Goal: Task Accomplishment & Management: Manage account settings

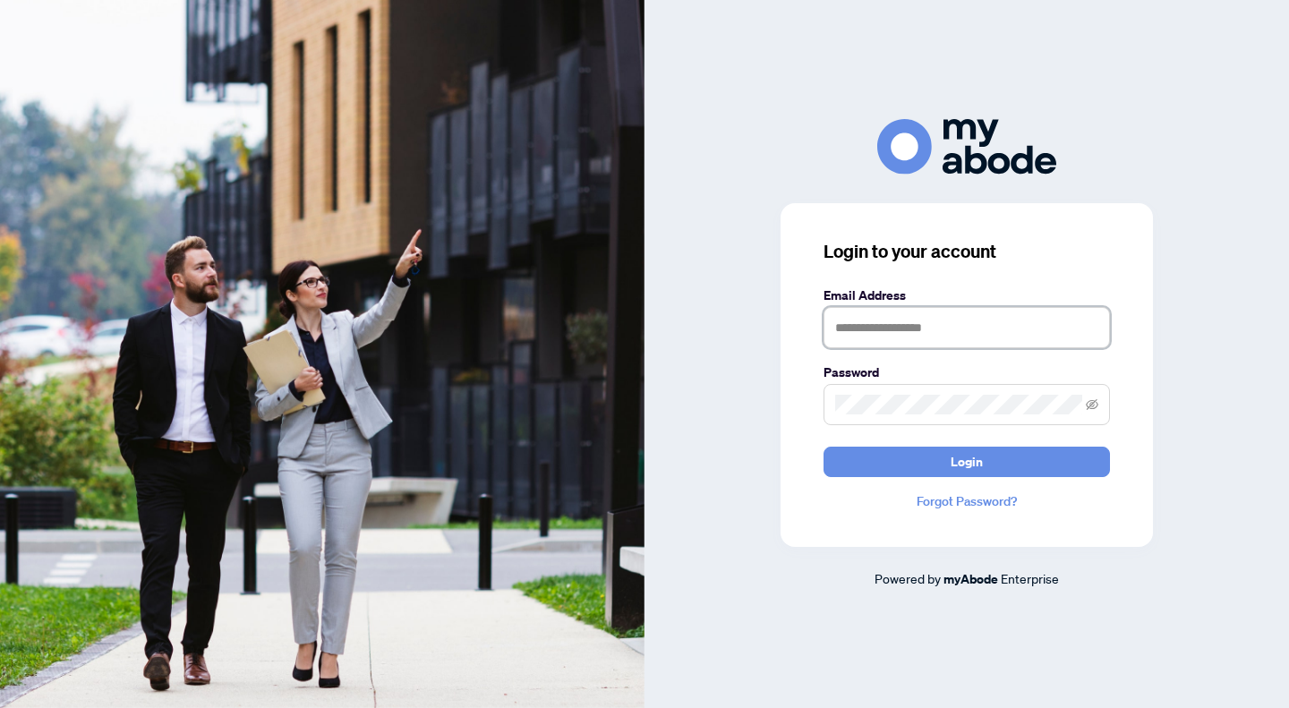
click at [881, 325] on input "text" at bounding box center [966, 327] width 286 height 41
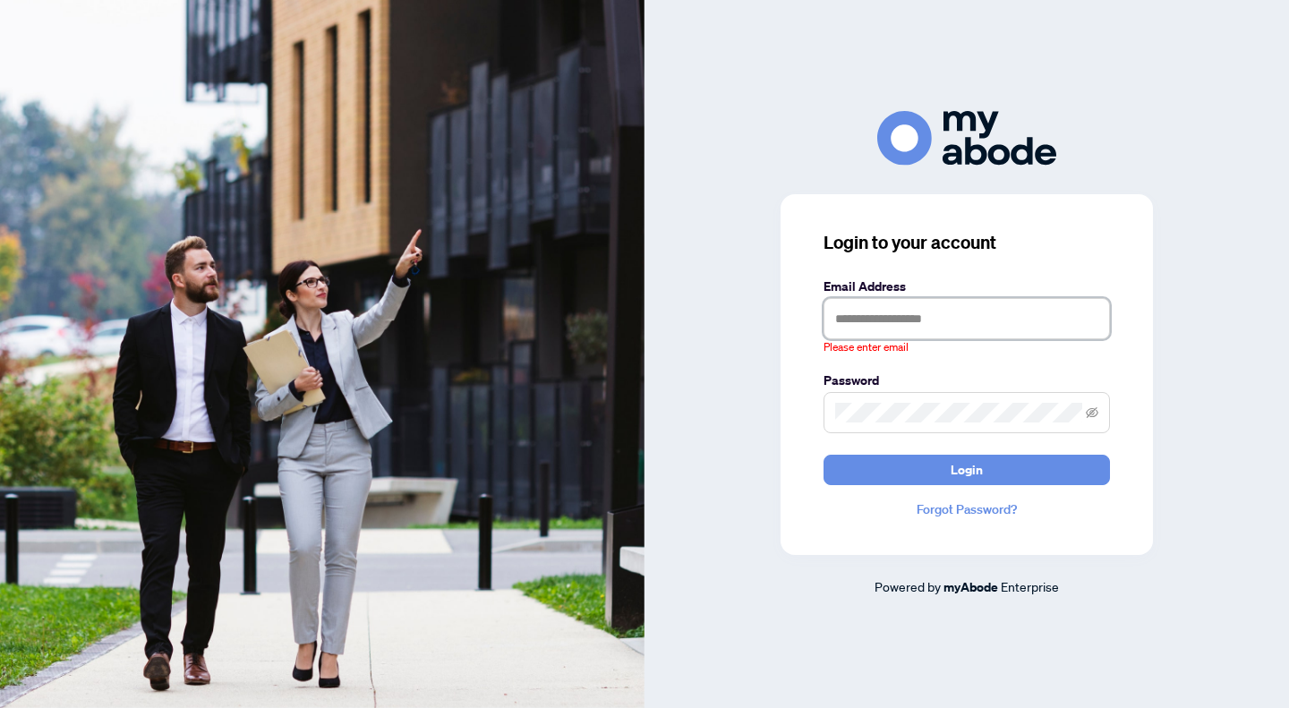
click at [948, 307] on input "text" at bounding box center [966, 318] width 286 height 41
type input "**********"
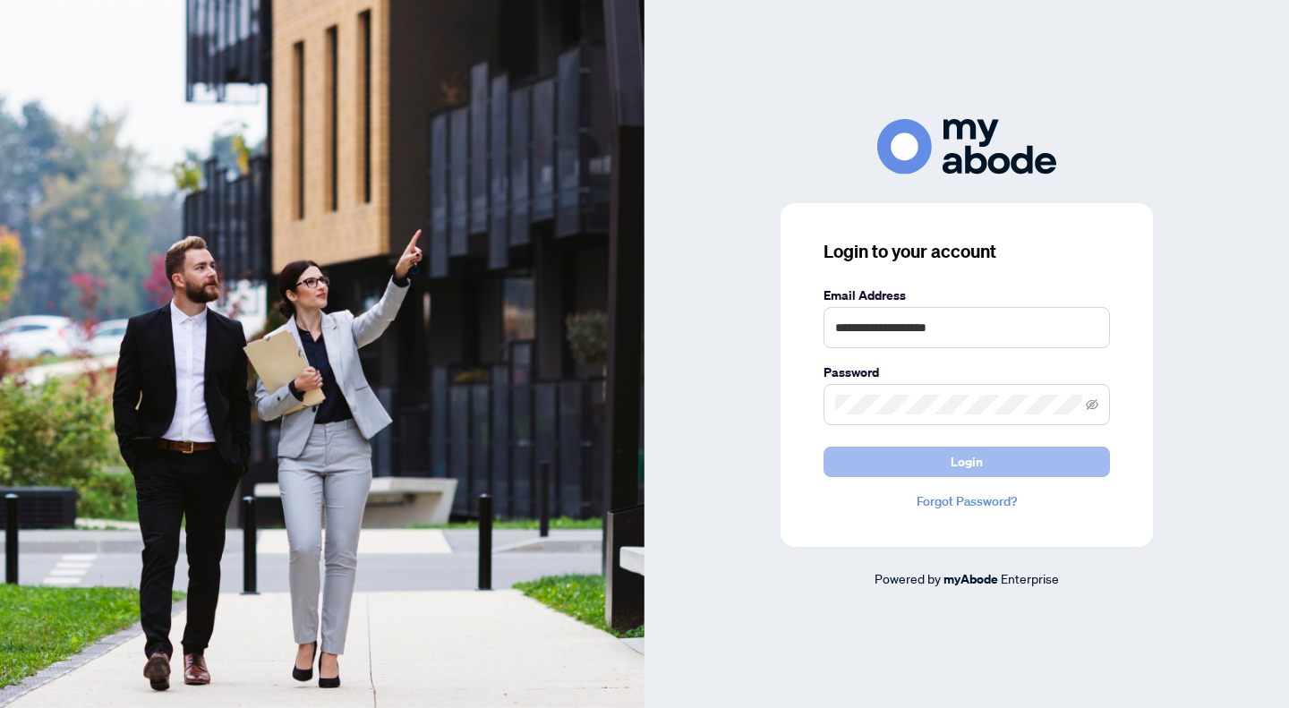
click at [952, 465] on span "Login" at bounding box center [966, 461] width 32 height 29
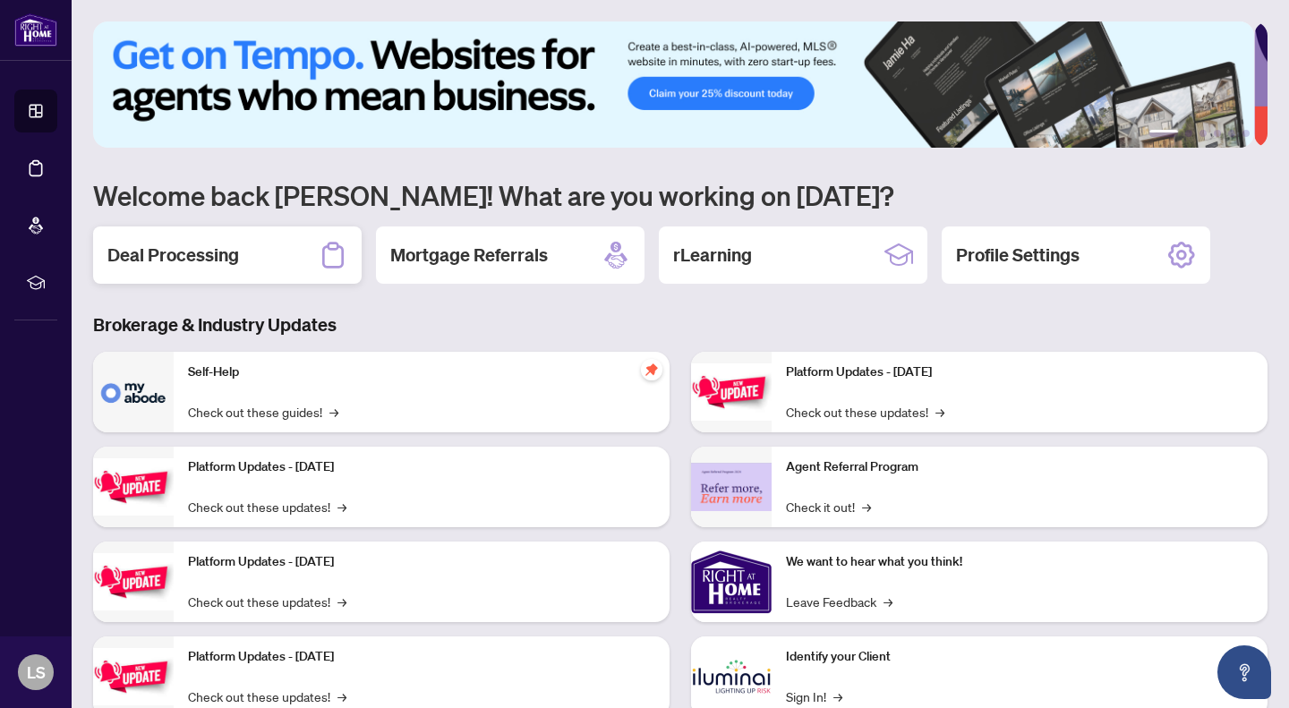
click at [217, 264] on h2 "Deal Processing" at bounding box center [173, 255] width 132 height 25
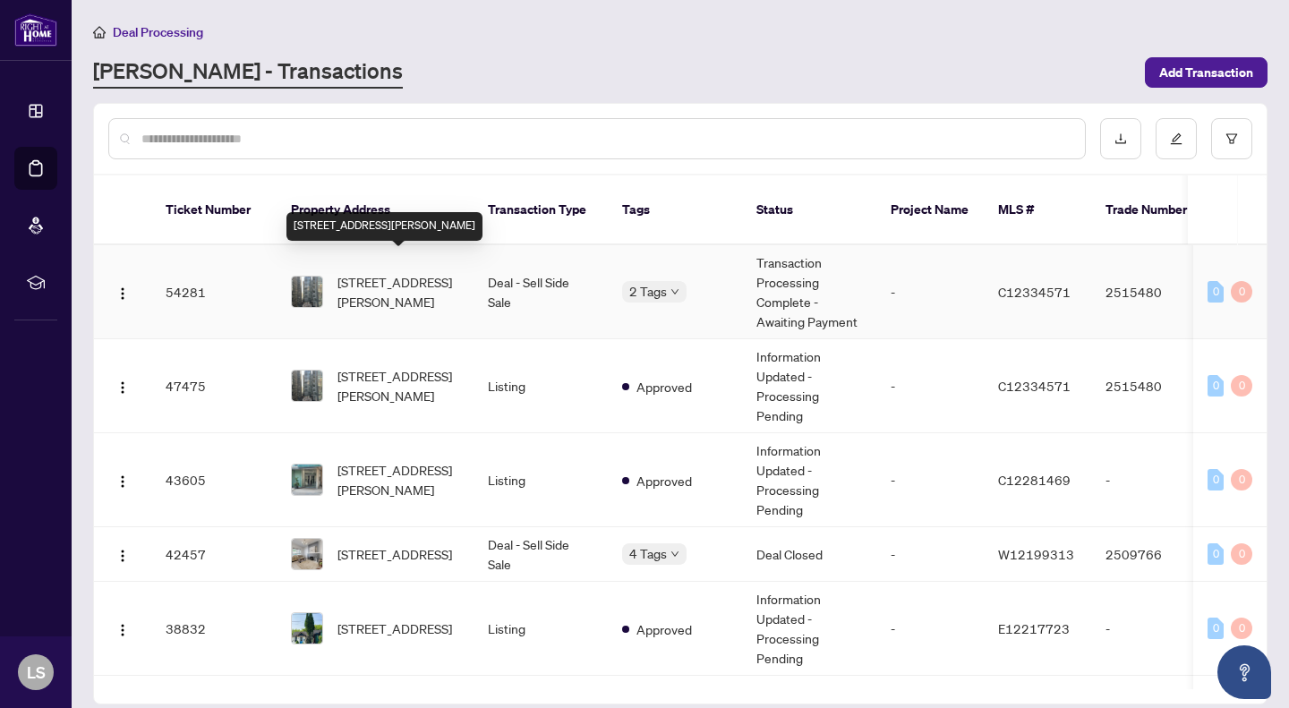
click at [402, 274] on span "[STREET_ADDRESS][PERSON_NAME]" at bounding box center [398, 291] width 122 height 39
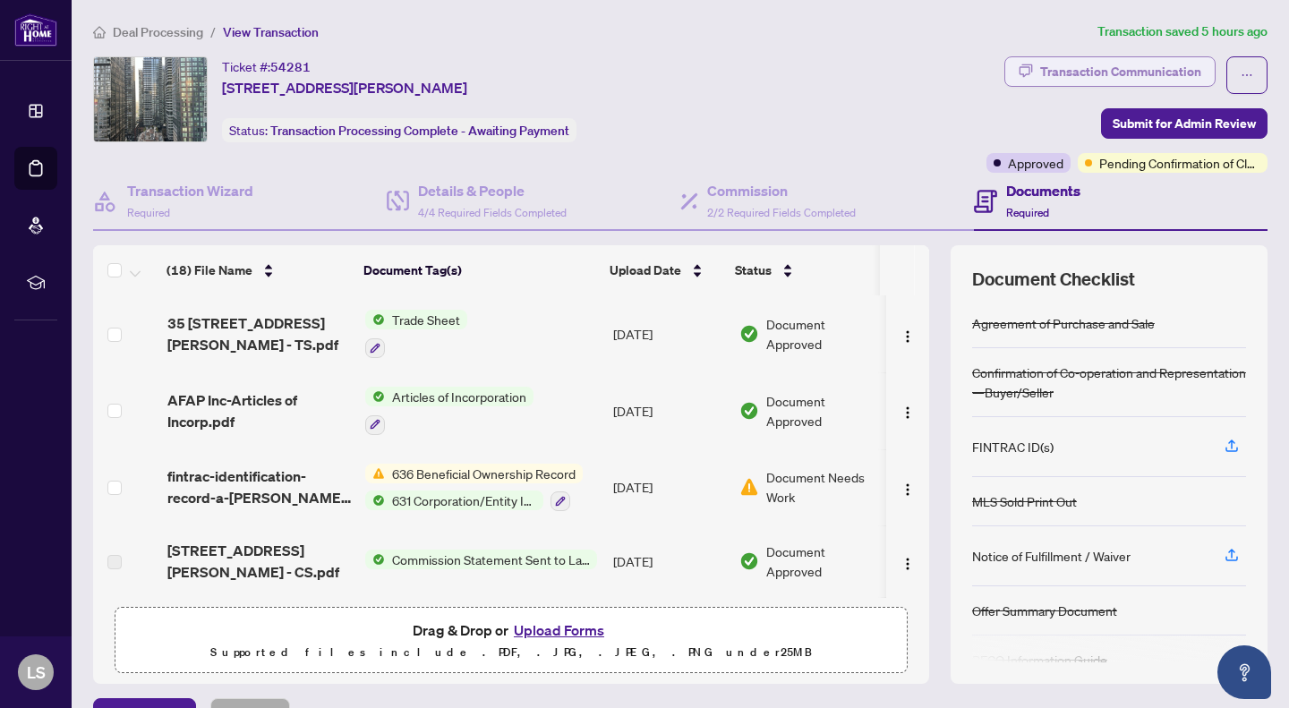
click at [1159, 64] on div "Transaction Communication" at bounding box center [1120, 71] width 161 height 29
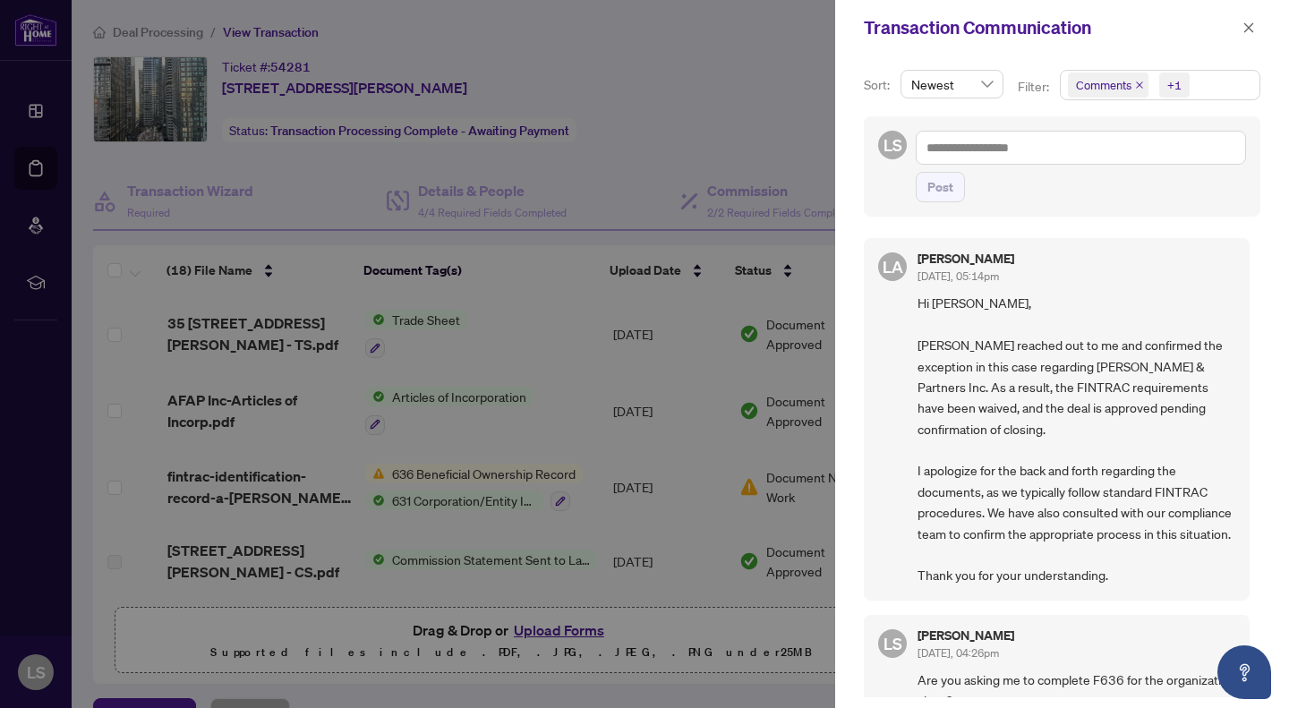
click at [1098, 87] on span "Comments" at bounding box center [1103, 85] width 55 height 18
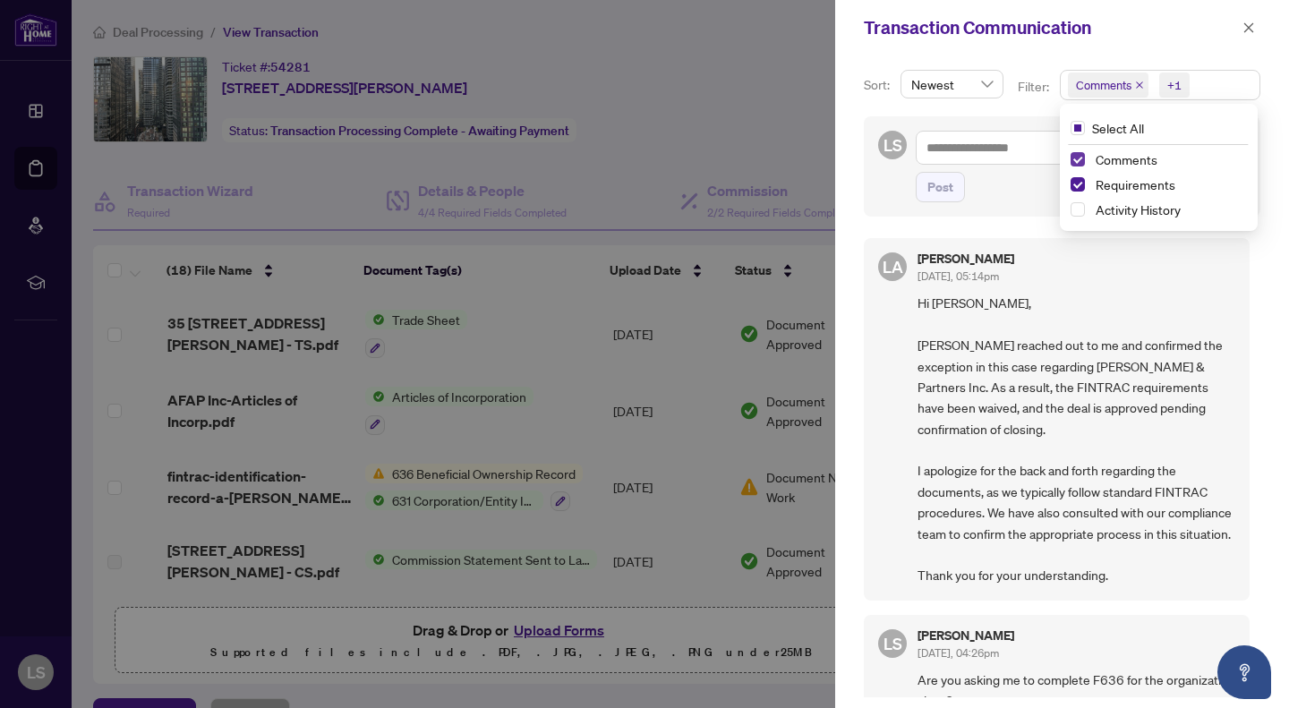
click at [1075, 153] on span "Select Comments" at bounding box center [1077, 159] width 14 height 14
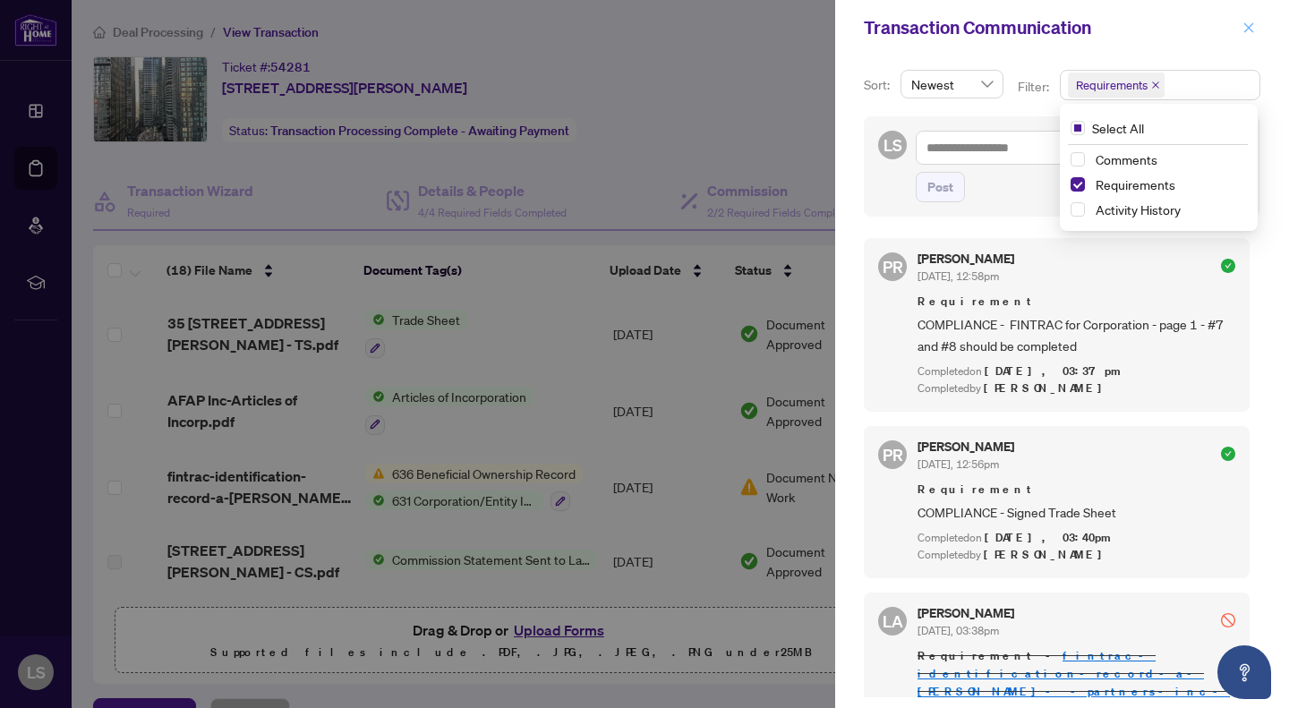
click at [1248, 26] on icon "close" at bounding box center [1248, 27] width 13 height 13
